Goal: Navigation & Orientation: Find specific page/section

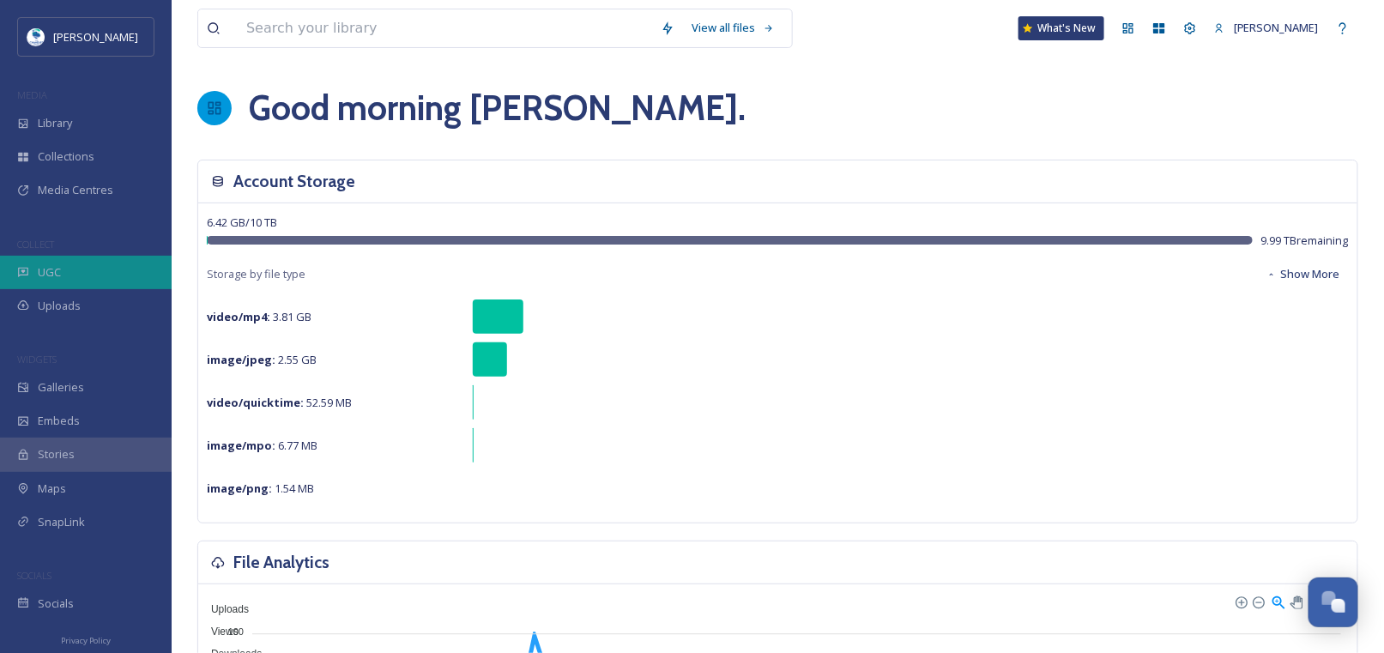
click at [81, 270] on div "UGC" at bounding box center [86, 272] width 172 height 33
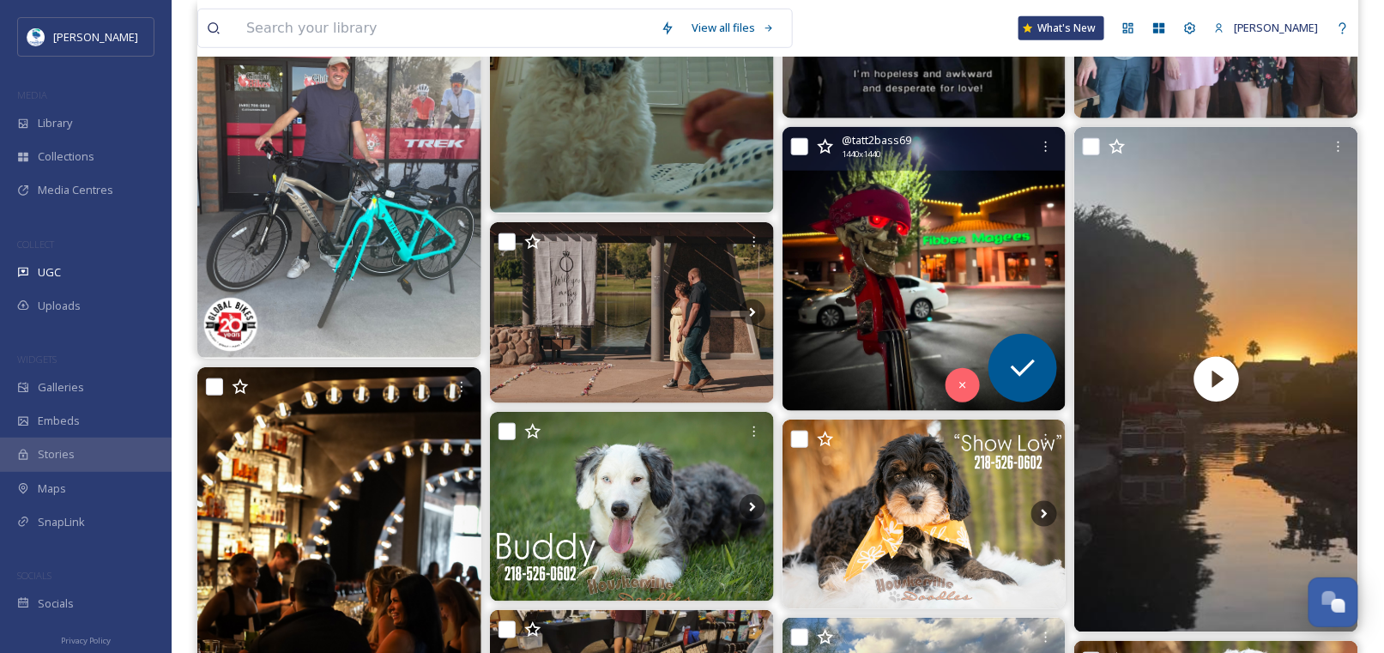
scroll to position [600, 0]
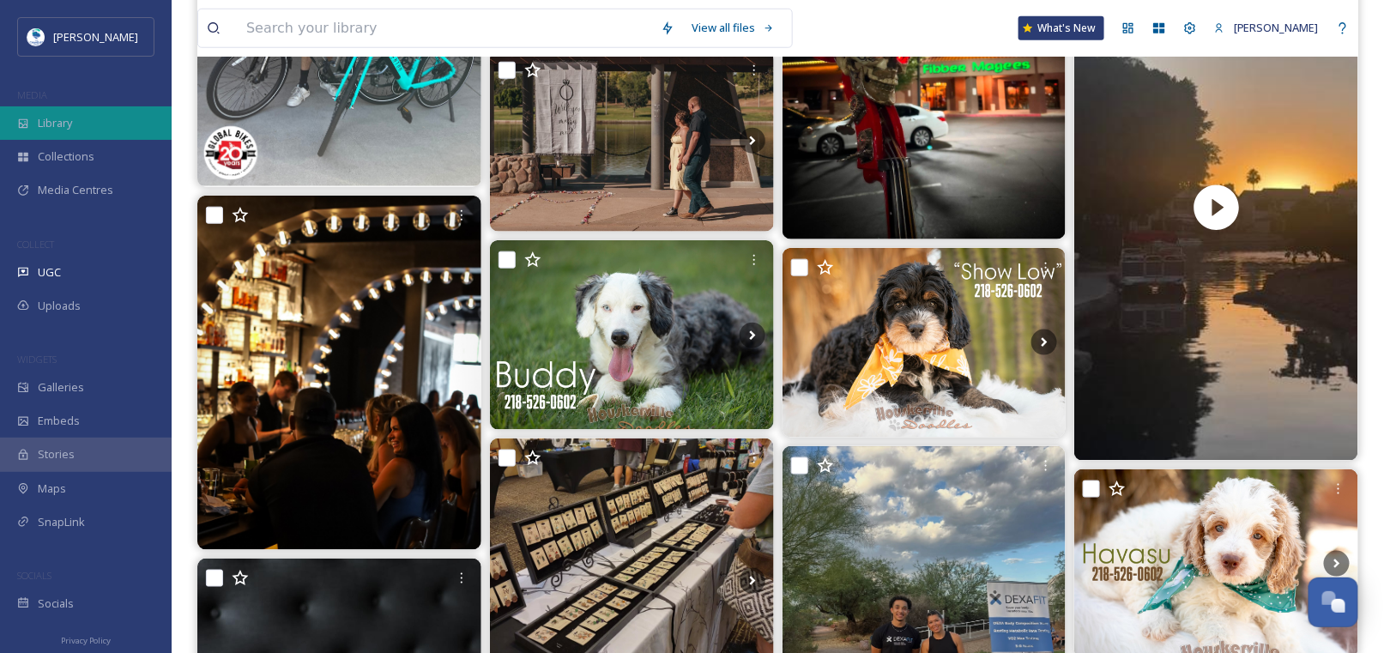
click at [38, 108] on div "Library" at bounding box center [86, 122] width 172 height 33
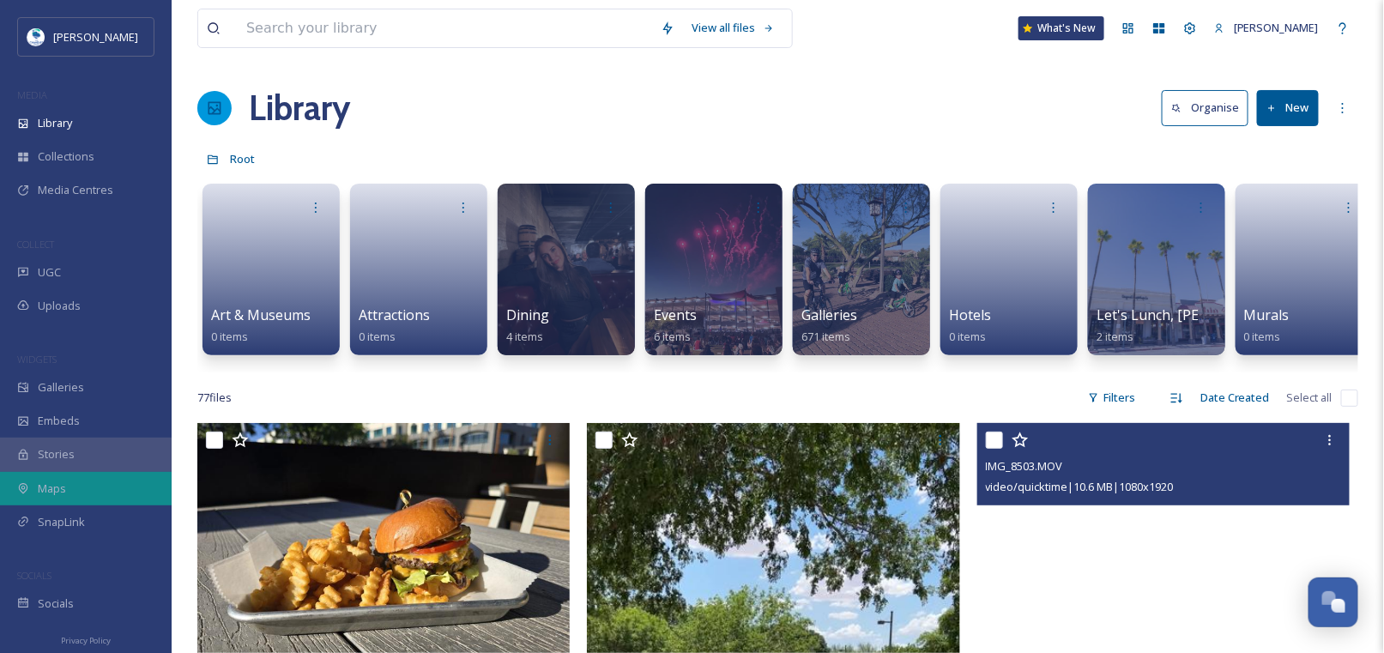
click at [98, 490] on div "Maps" at bounding box center [86, 488] width 172 height 33
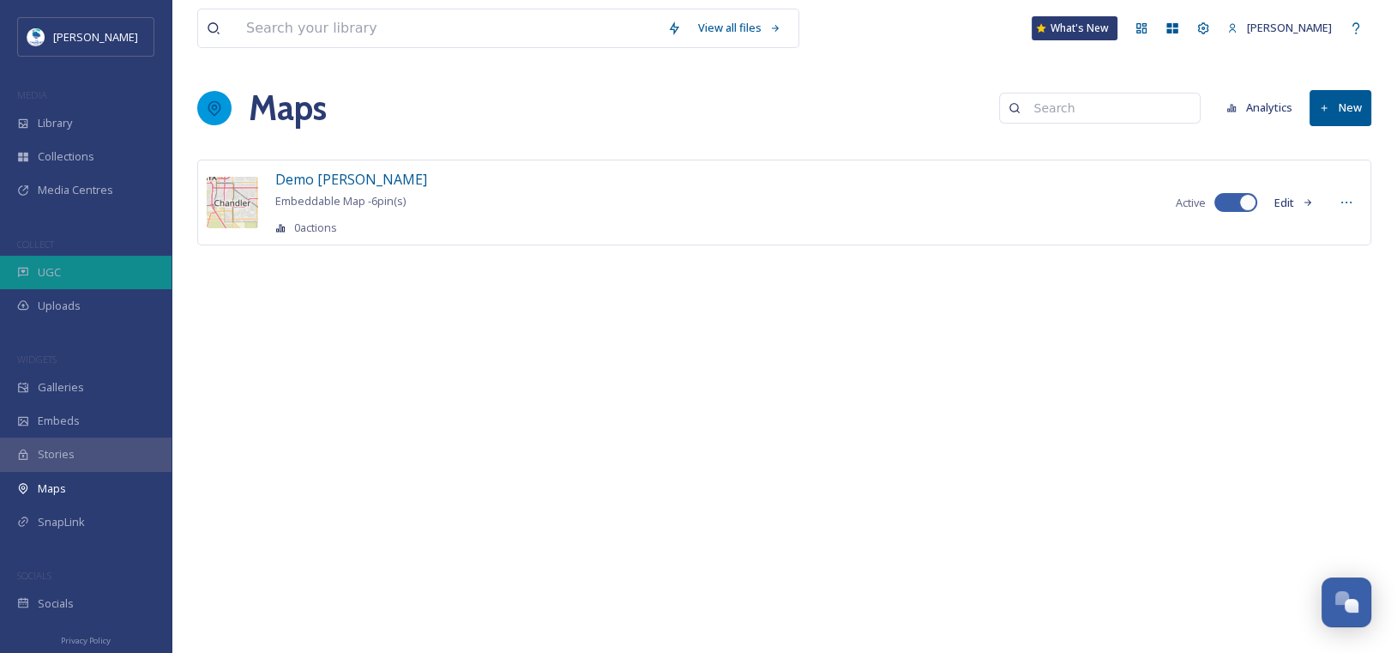
click at [57, 274] on span "UGC" at bounding box center [49, 272] width 23 height 16
